Goal: Task Accomplishment & Management: Manage account settings

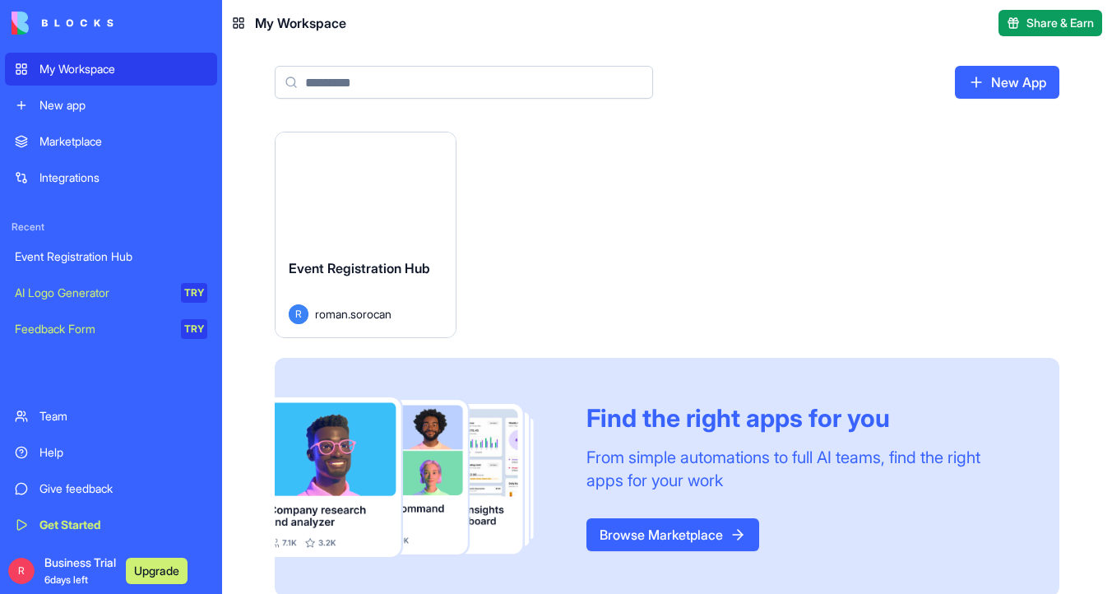
click at [322, 194] on button "Launch" at bounding box center [365, 188] width 123 height 33
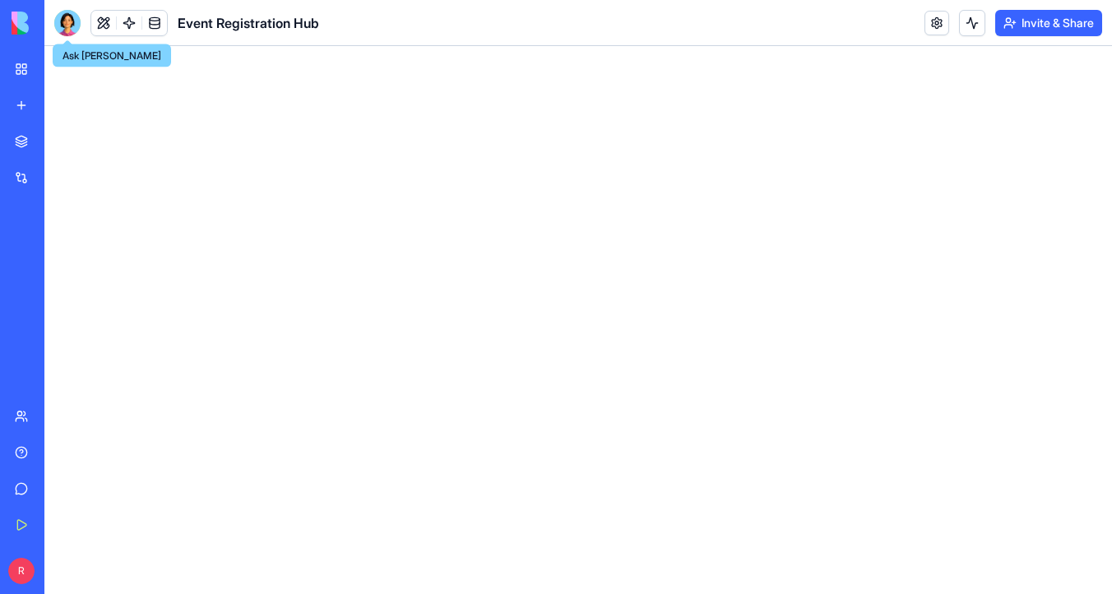
click at [68, 21] on div at bounding box center [67, 23] width 26 height 26
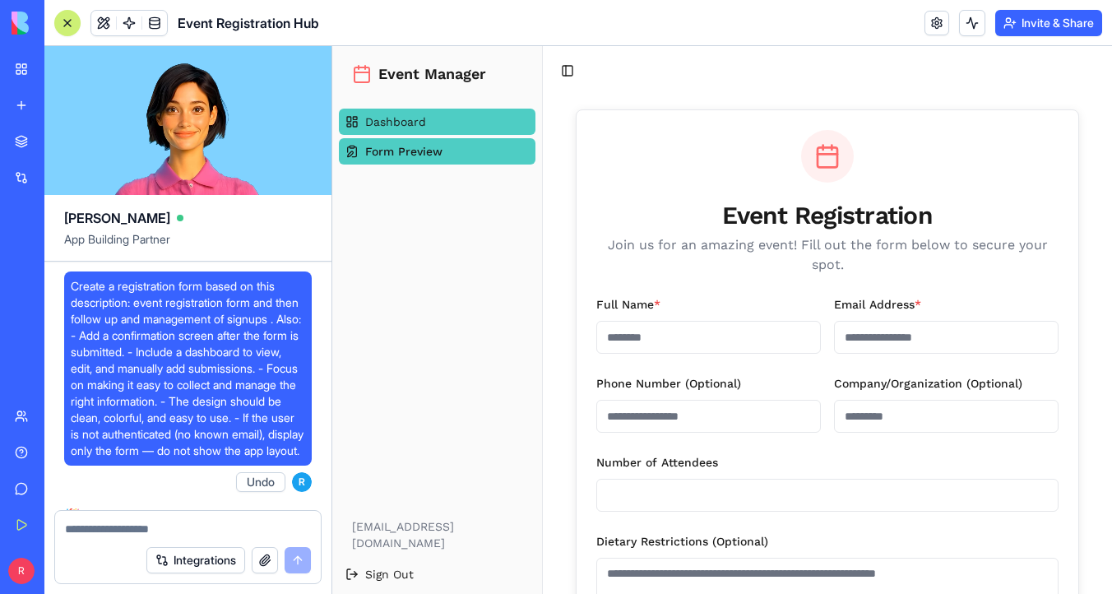
click at [430, 111] on link "Dashboard" at bounding box center [437, 122] width 197 height 26
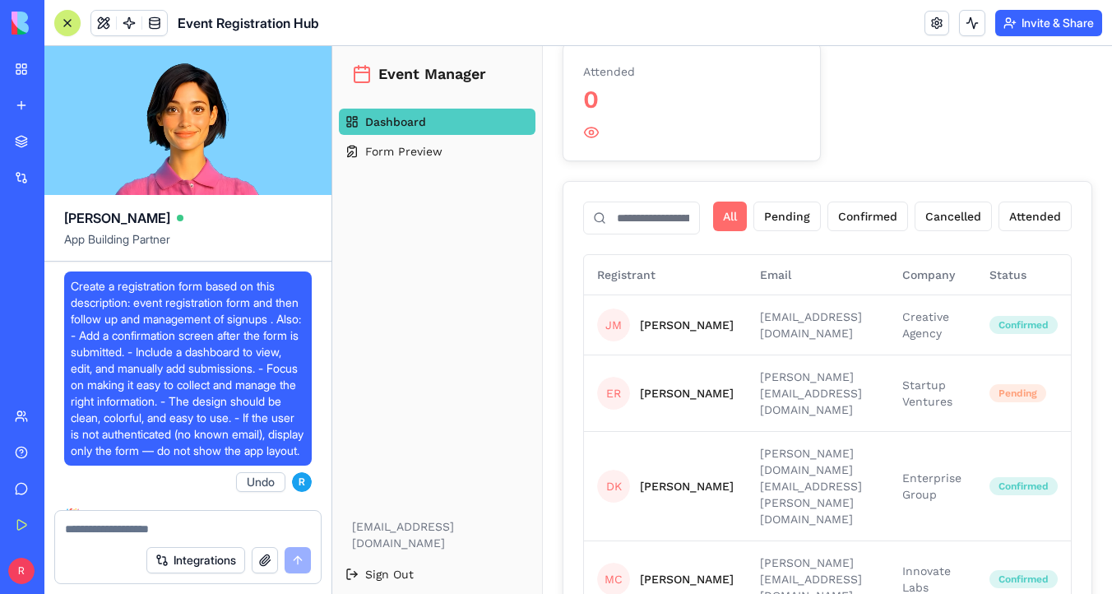
scroll to position [434, 0]
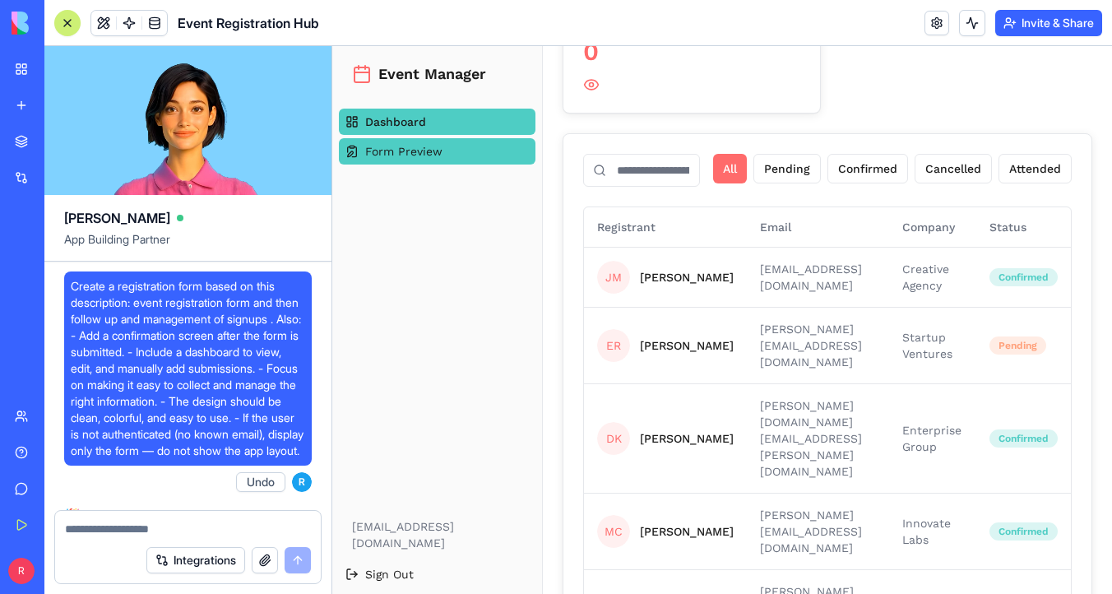
click at [439, 150] on span "Form Preview" at bounding box center [403, 151] width 77 height 16
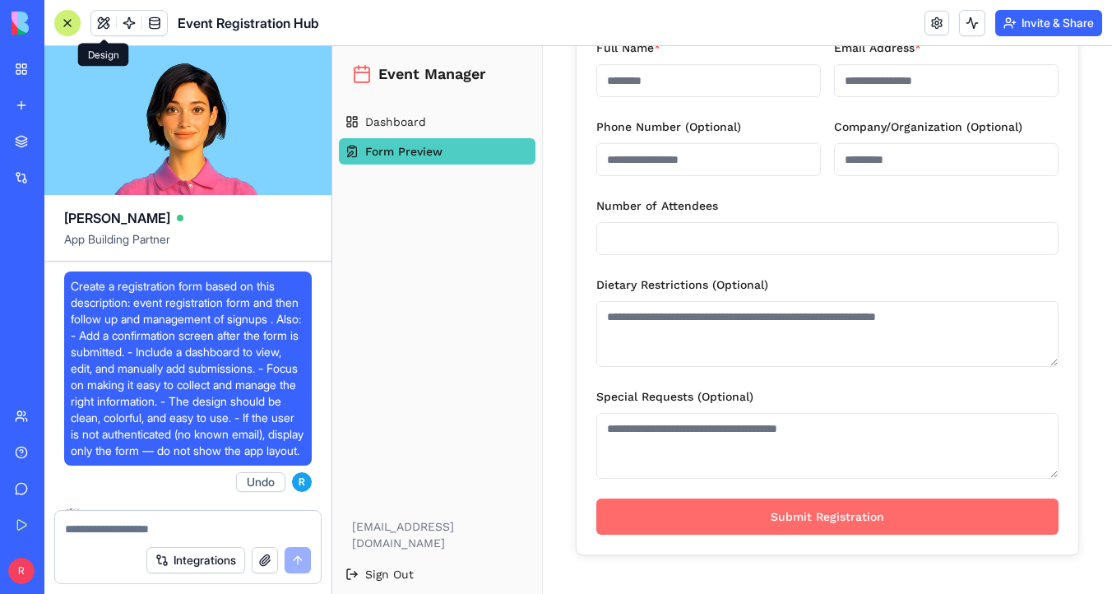
click at [100, 22] on button at bounding box center [103, 23] width 25 height 25
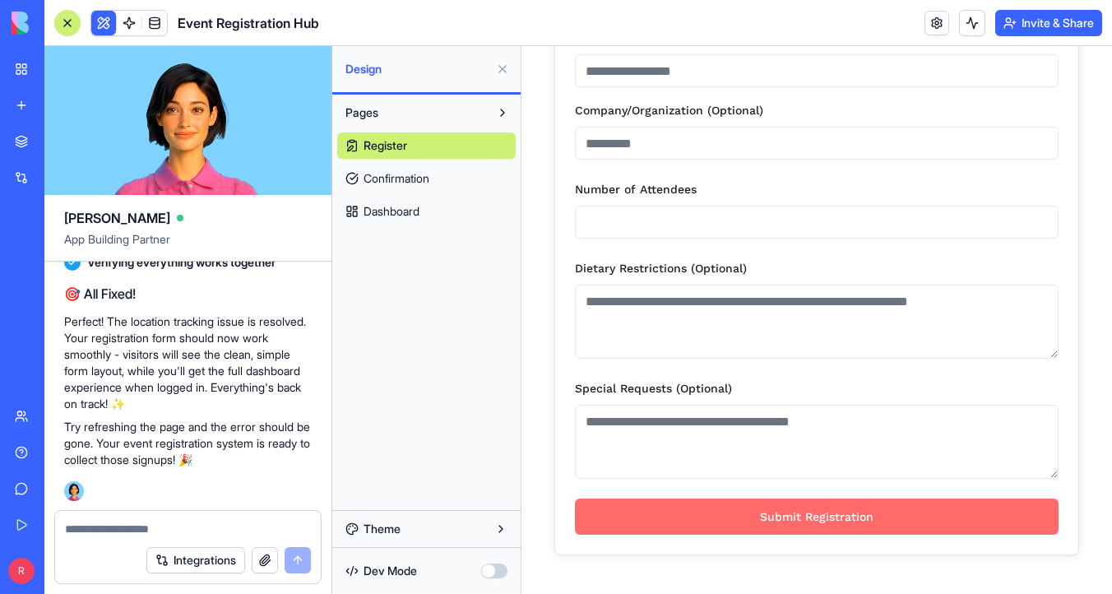
scroll to position [1413, 0]
click at [444, 534] on button "Theme" at bounding box center [426, 529] width 179 height 26
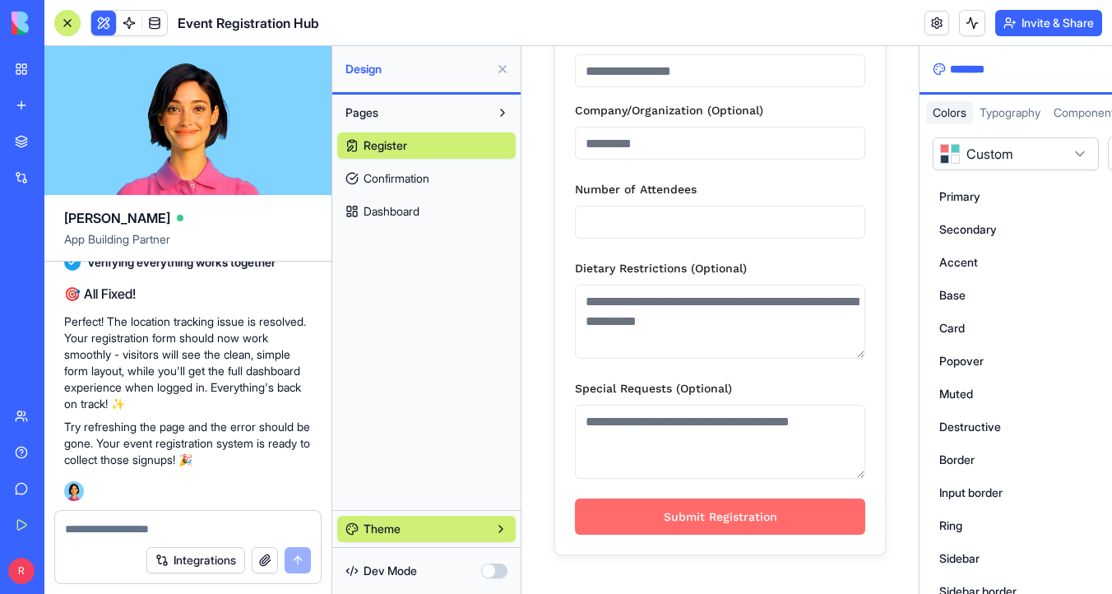
scroll to position [434, 0]
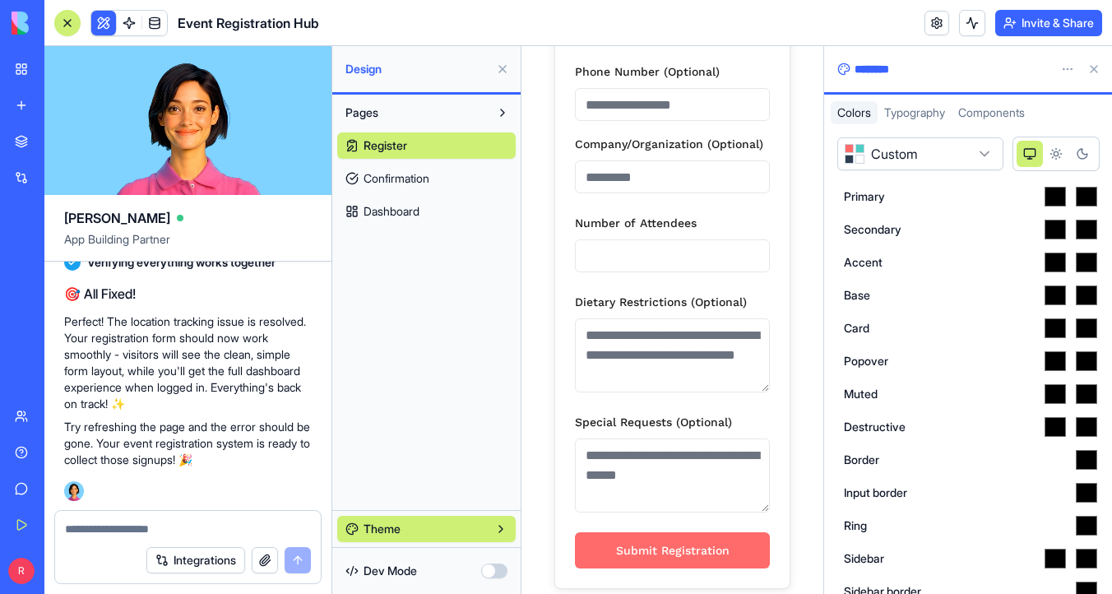
click at [444, 534] on button "Theme" at bounding box center [426, 529] width 179 height 26
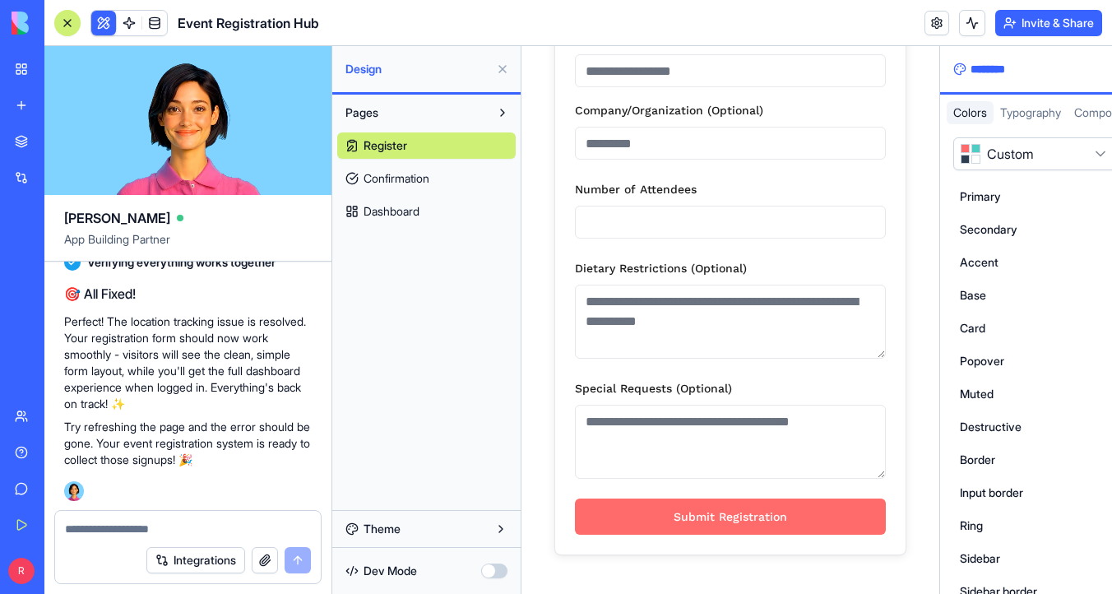
scroll to position [398, 0]
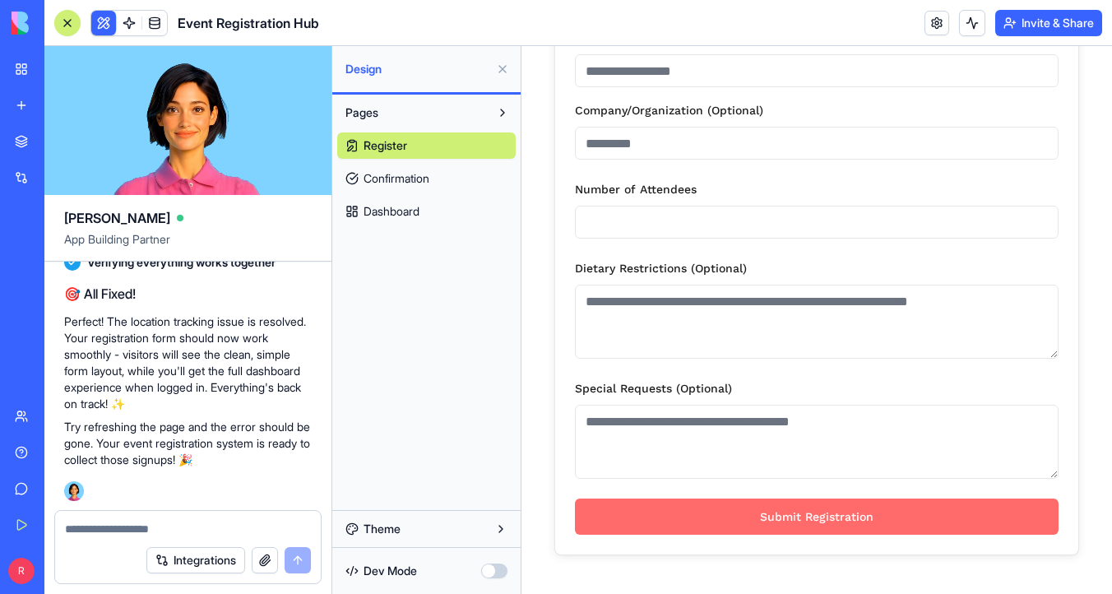
click at [444, 534] on button "Theme" at bounding box center [426, 529] width 179 height 26
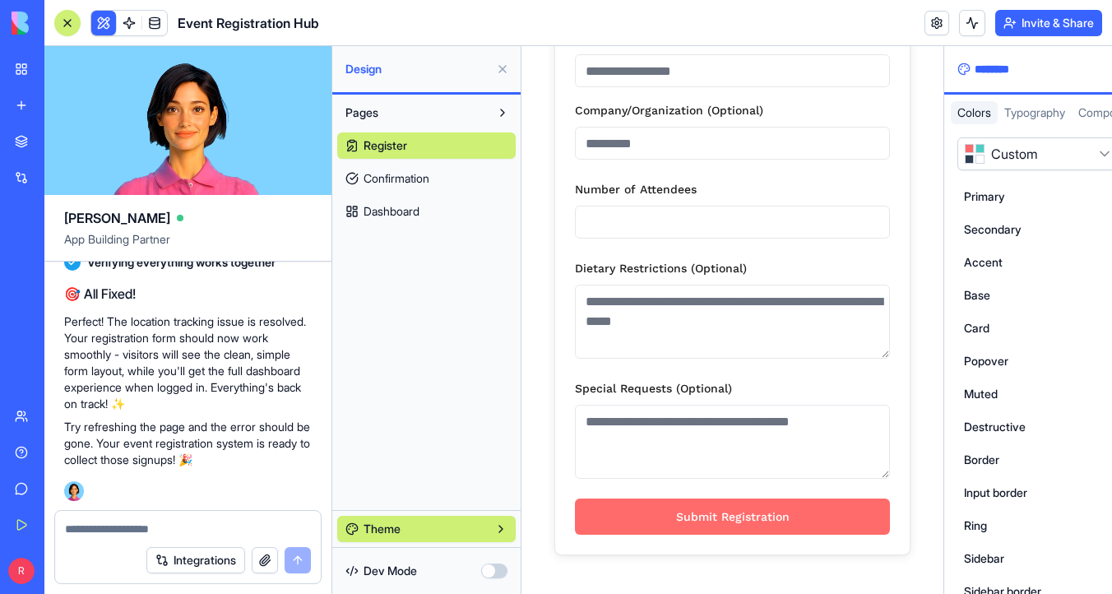
scroll to position [434, 0]
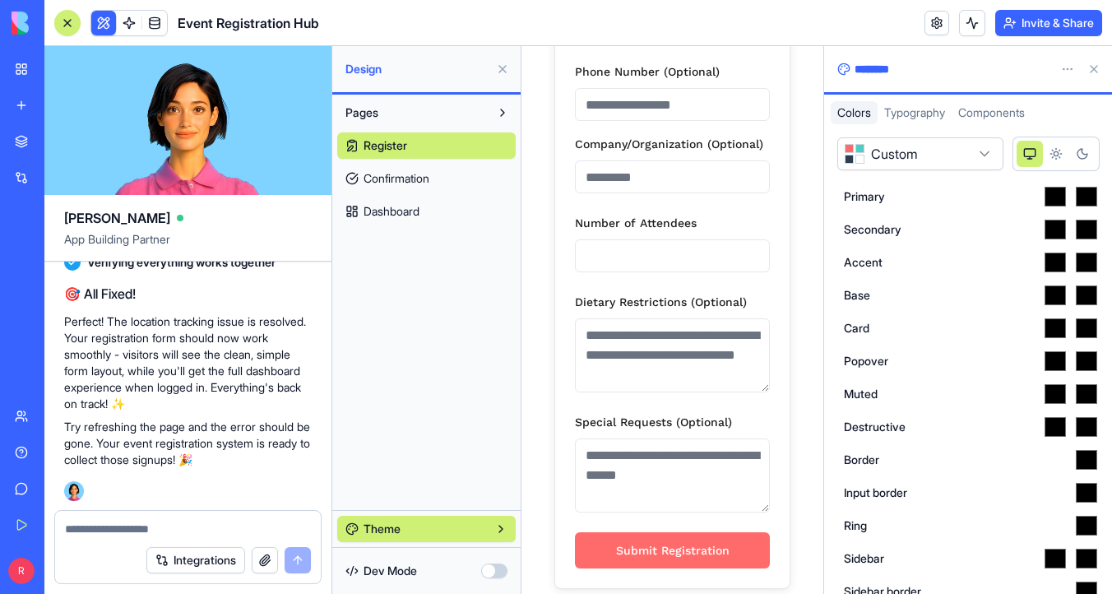
click at [435, 527] on button "Theme" at bounding box center [426, 529] width 179 height 26
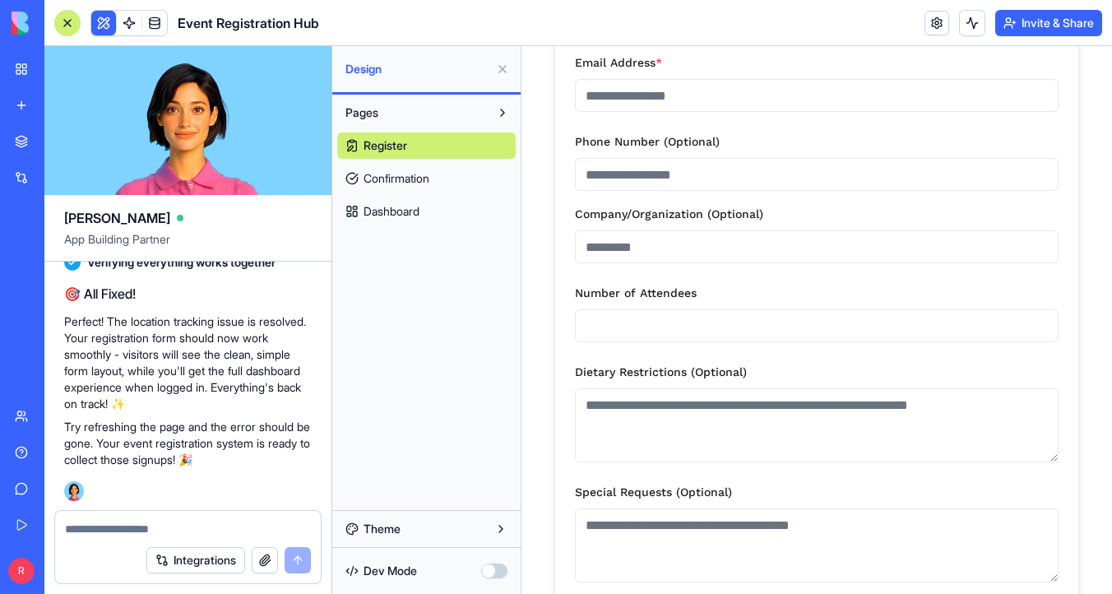
scroll to position [0, 0]
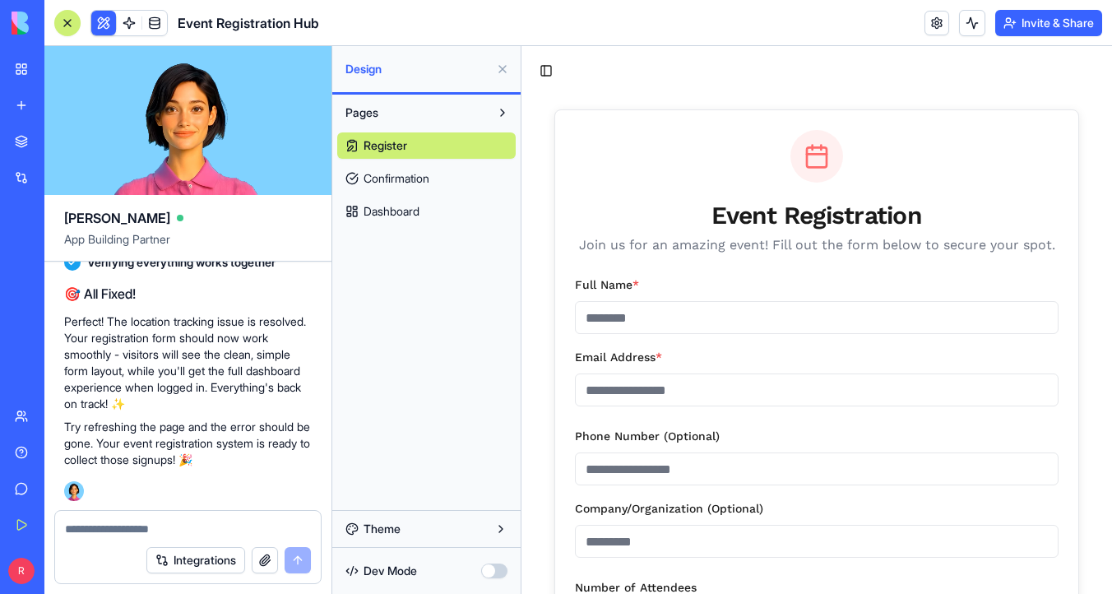
click at [1030, 21] on button "Invite & Share" at bounding box center [1049, 23] width 107 height 26
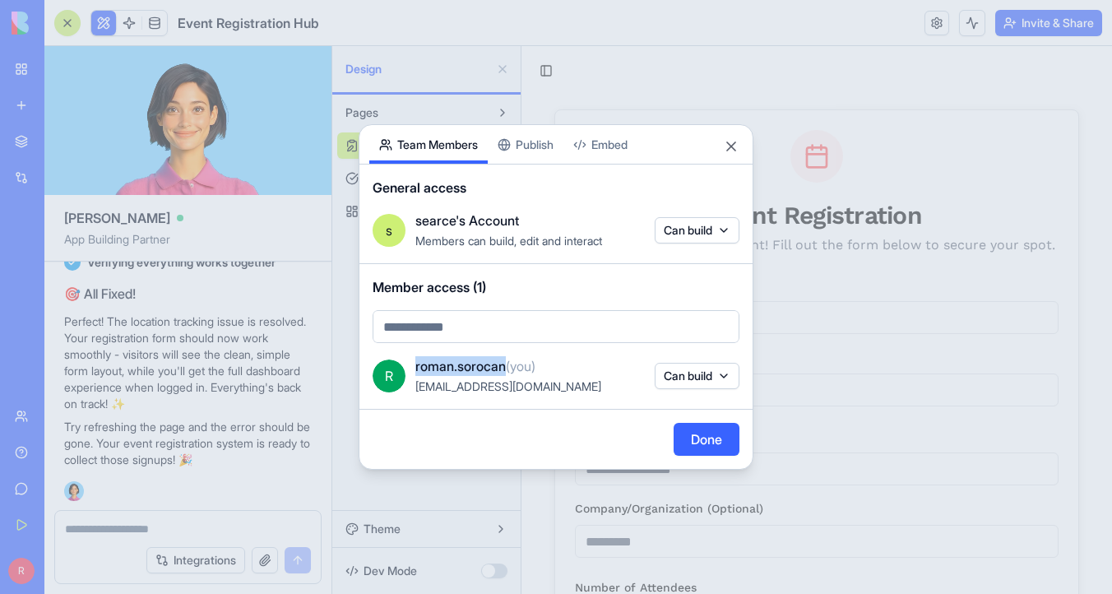
drag, startPoint x: 508, startPoint y: 366, endPoint x: 413, endPoint y: 364, distance: 94.6
click at [413, 364] on div "R roman.sorocan (you) [EMAIL_ADDRESS][DOMAIN_NAME] Can build" at bounding box center [556, 375] width 367 height 39
copy span "roman.sorocan"
